Goal: Task Accomplishment & Management: Manage account settings

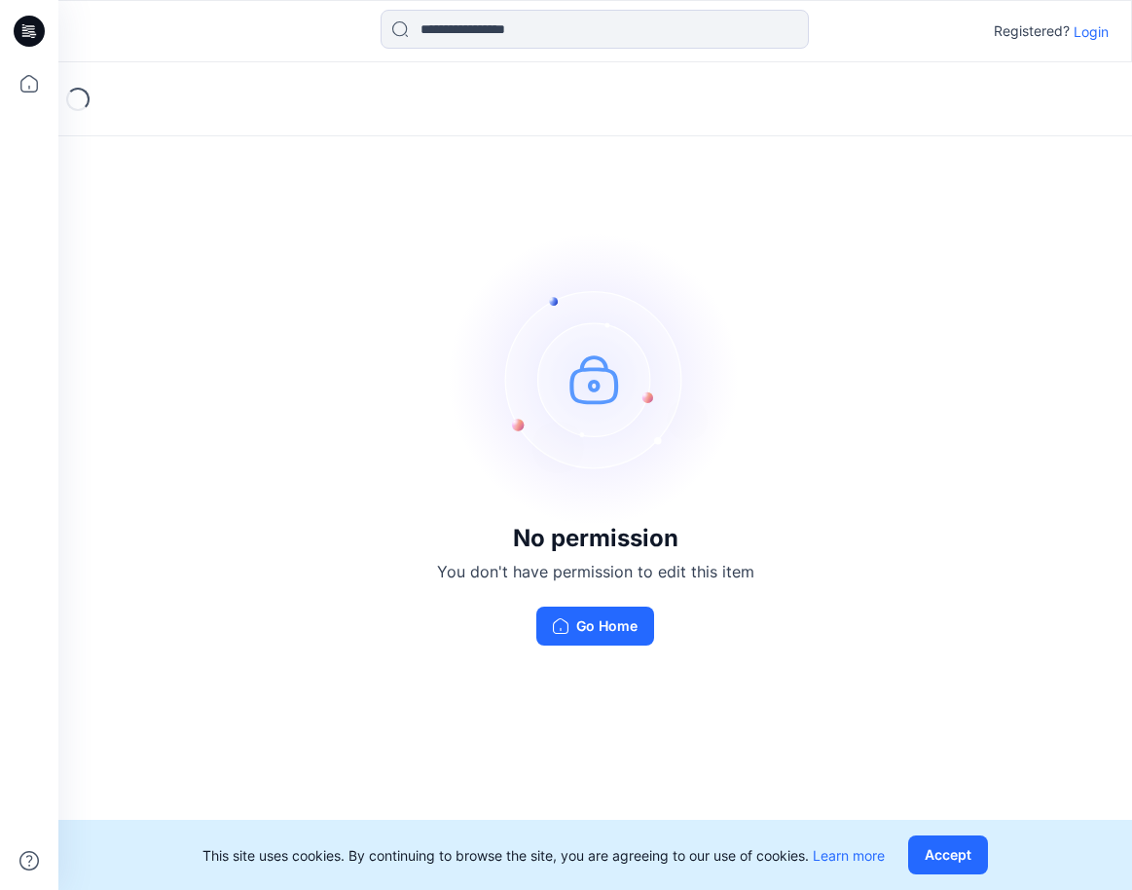
click at [1082, 33] on p "Login" at bounding box center [1091, 31] width 35 height 20
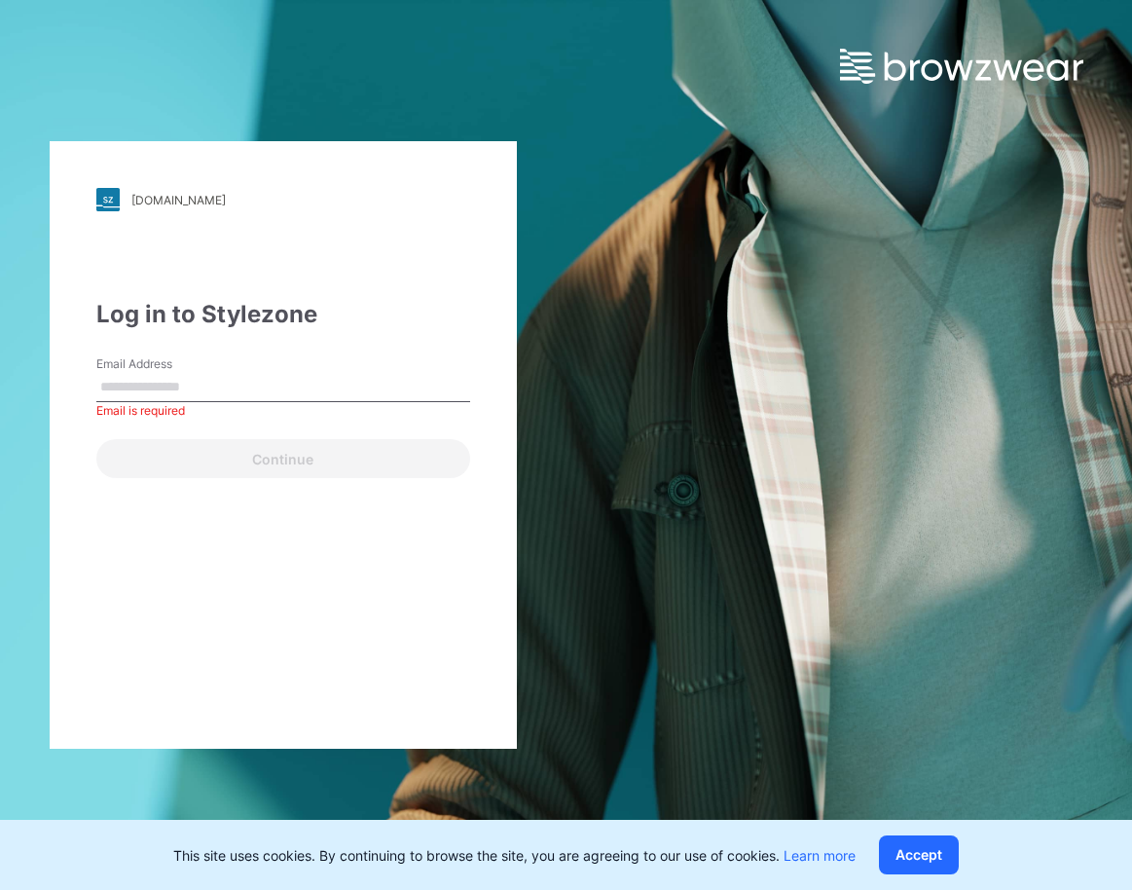
click at [265, 366] on div "Email Address Email is required" at bounding box center [283, 384] width 374 height 58
click at [230, 386] on input "Email Address" at bounding box center [283, 387] width 374 height 29
type input "**********"
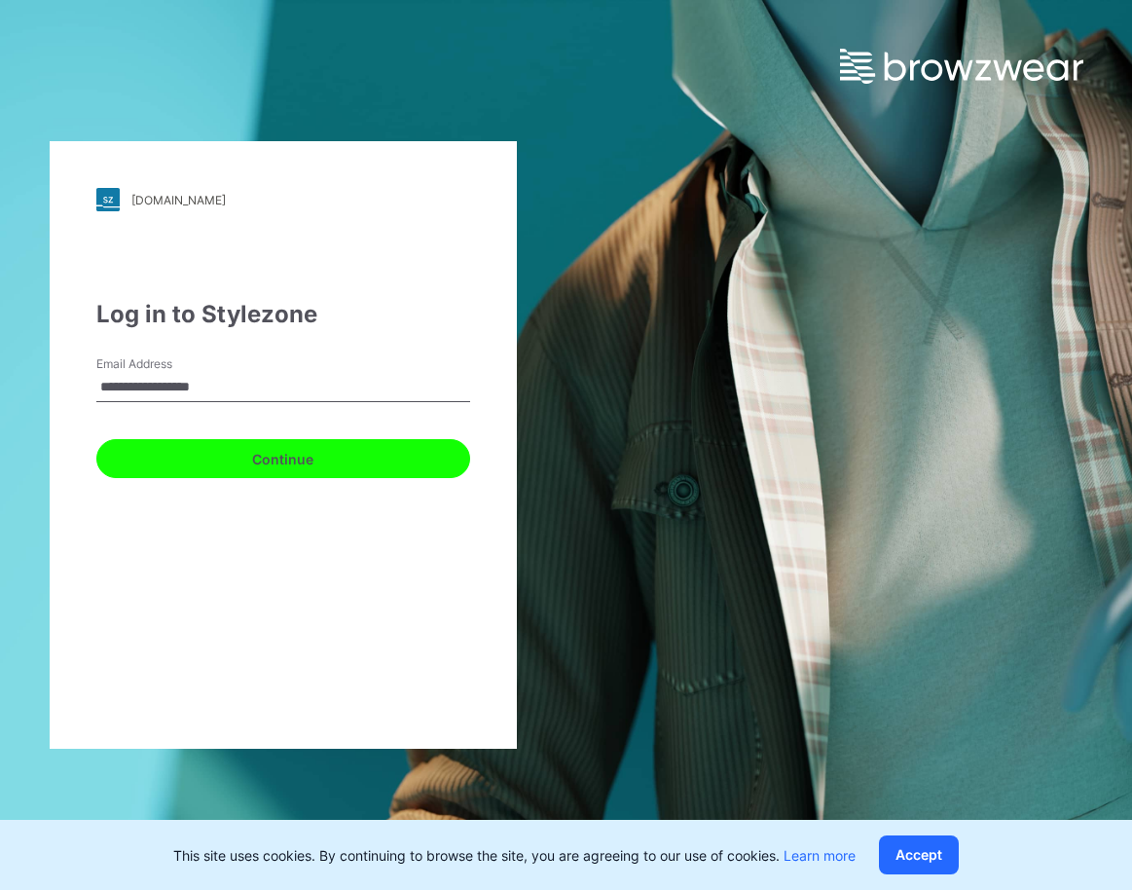
click at [334, 457] on button "Continue" at bounding box center [283, 458] width 374 height 39
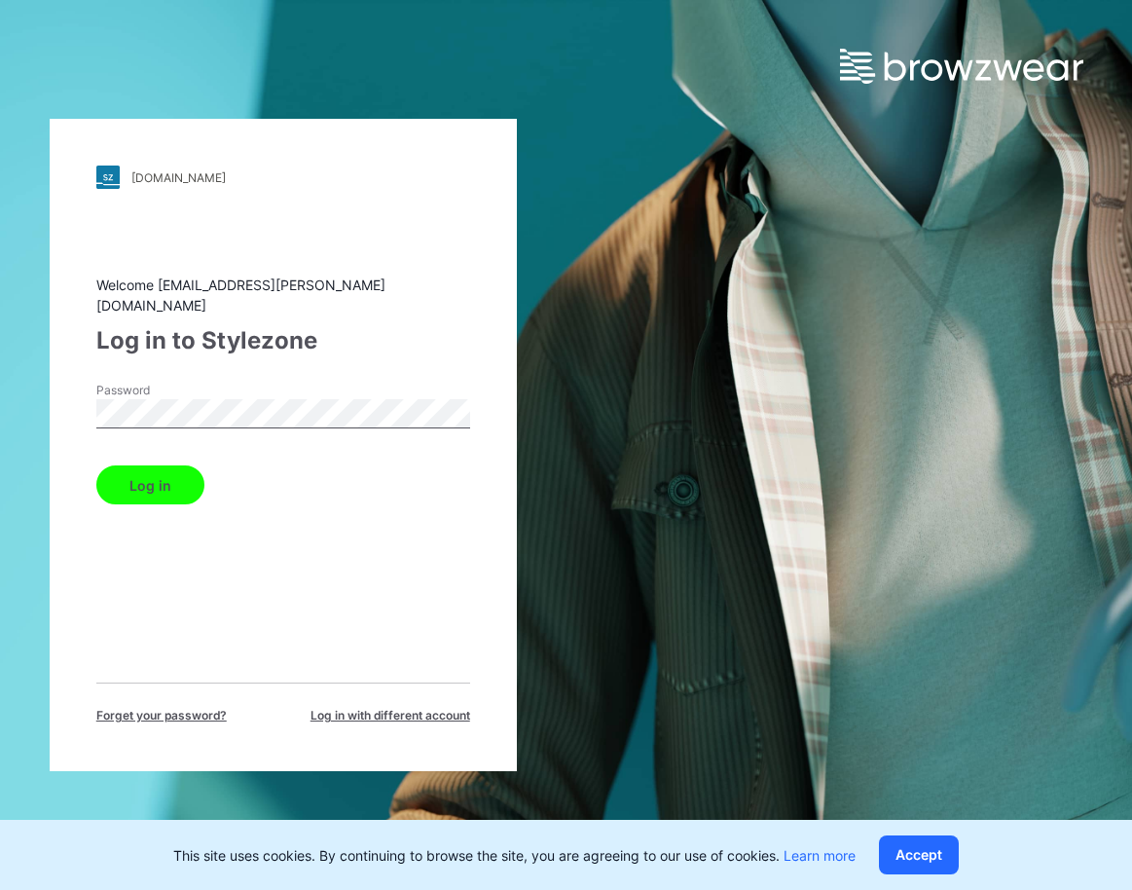
click at [149, 489] on button "Log in" at bounding box center [150, 484] width 108 height 39
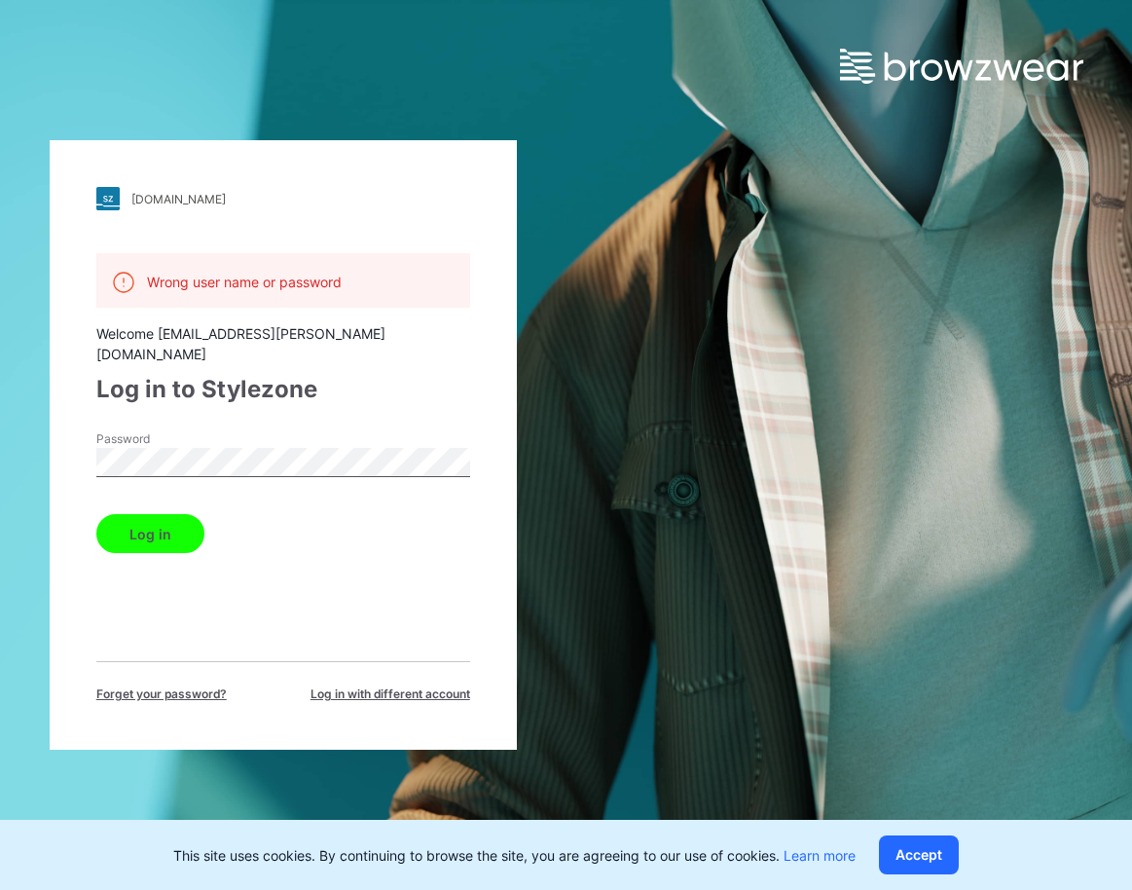
click at [154, 514] on button "Log in" at bounding box center [150, 533] width 108 height 39
click at [63, 429] on div "[DOMAIN_NAME] Loading... Wrong user name or password Welcome [EMAIL_ADDRESS][PE…" at bounding box center [283, 444] width 467 height 609
click at [172, 525] on button "Log in" at bounding box center [150, 533] width 108 height 39
